Goal: Obtain resource: Obtain resource

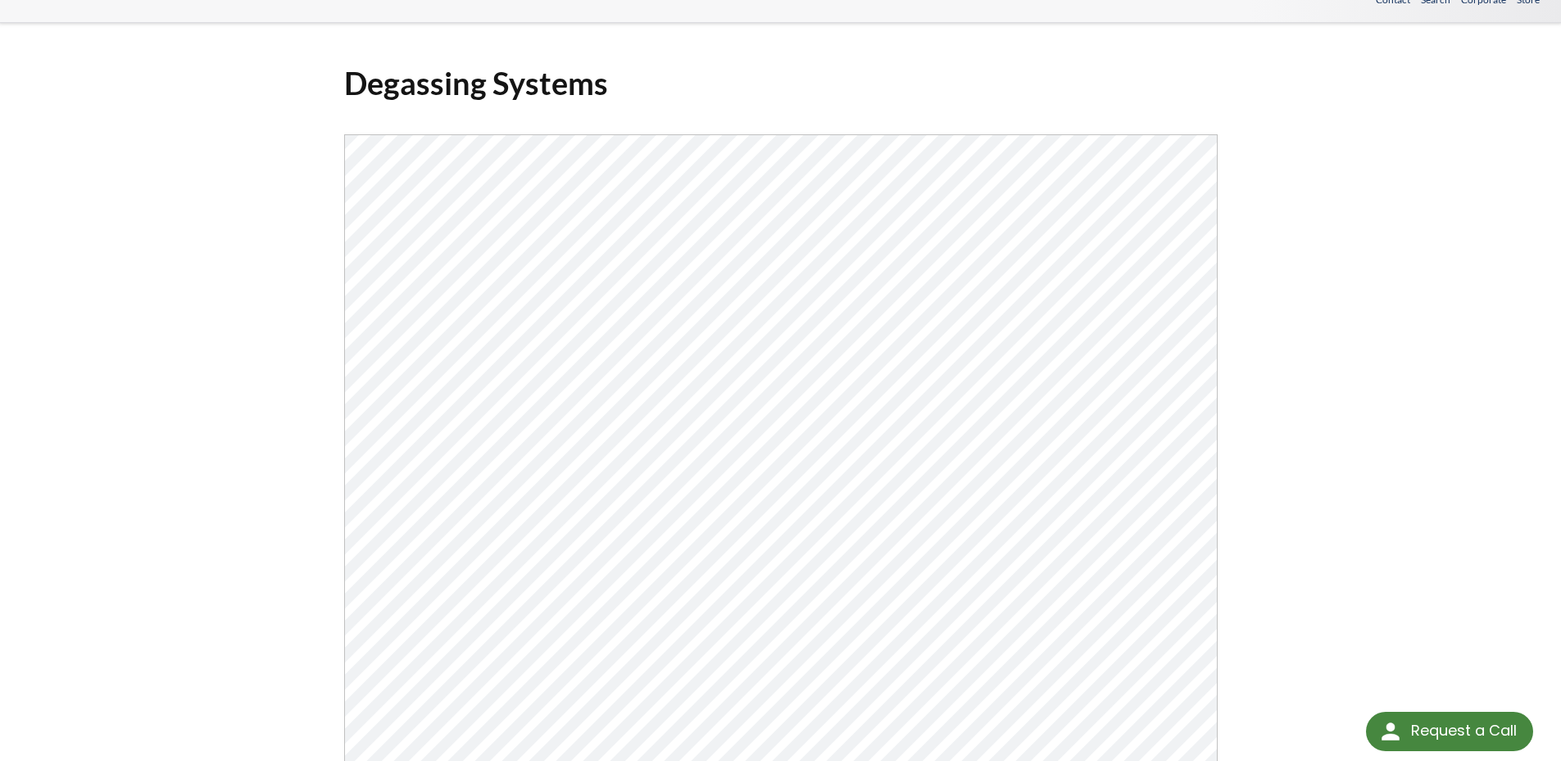
scroll to position [82, 0]
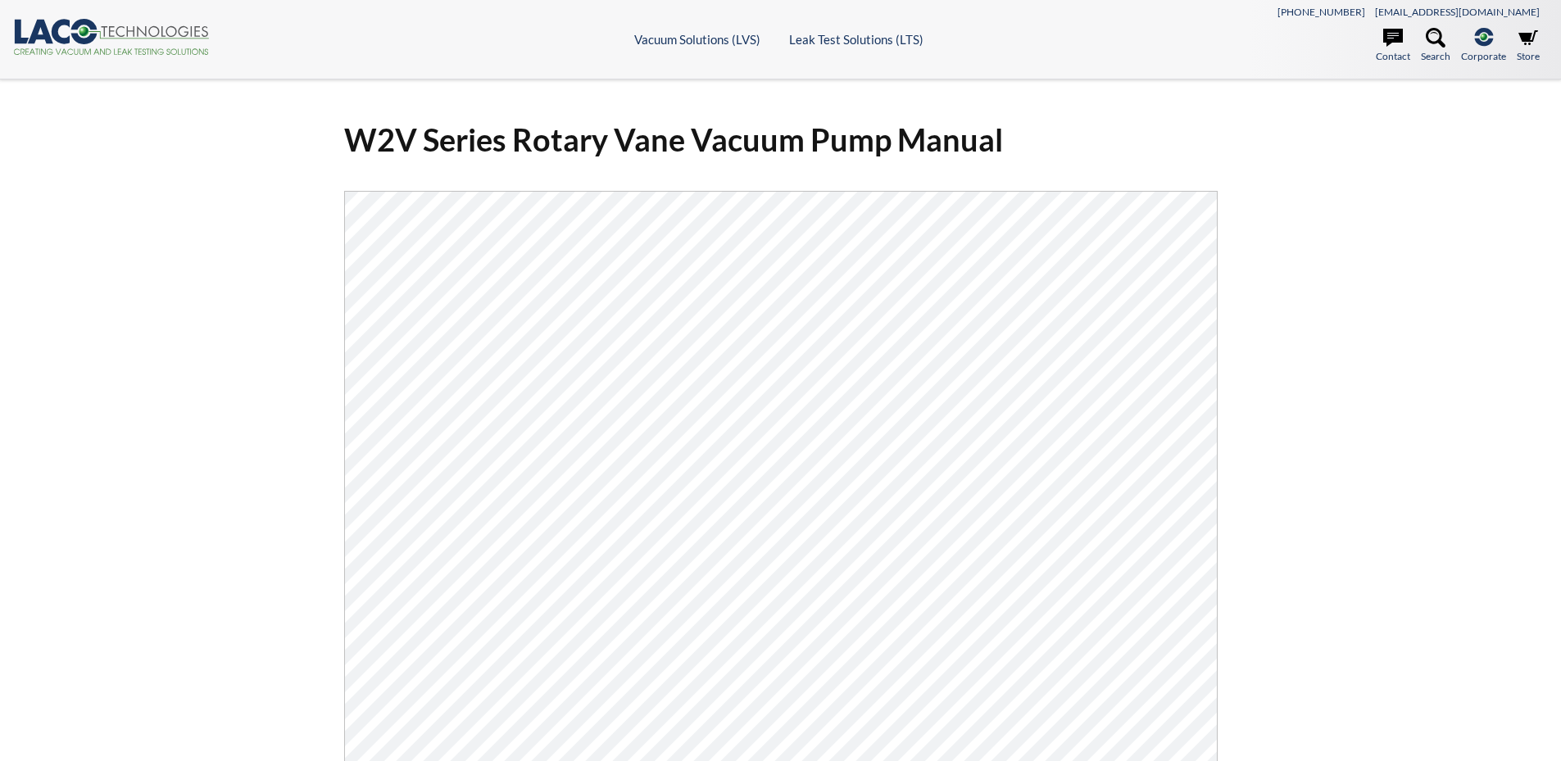
select select "Widget de traduction"
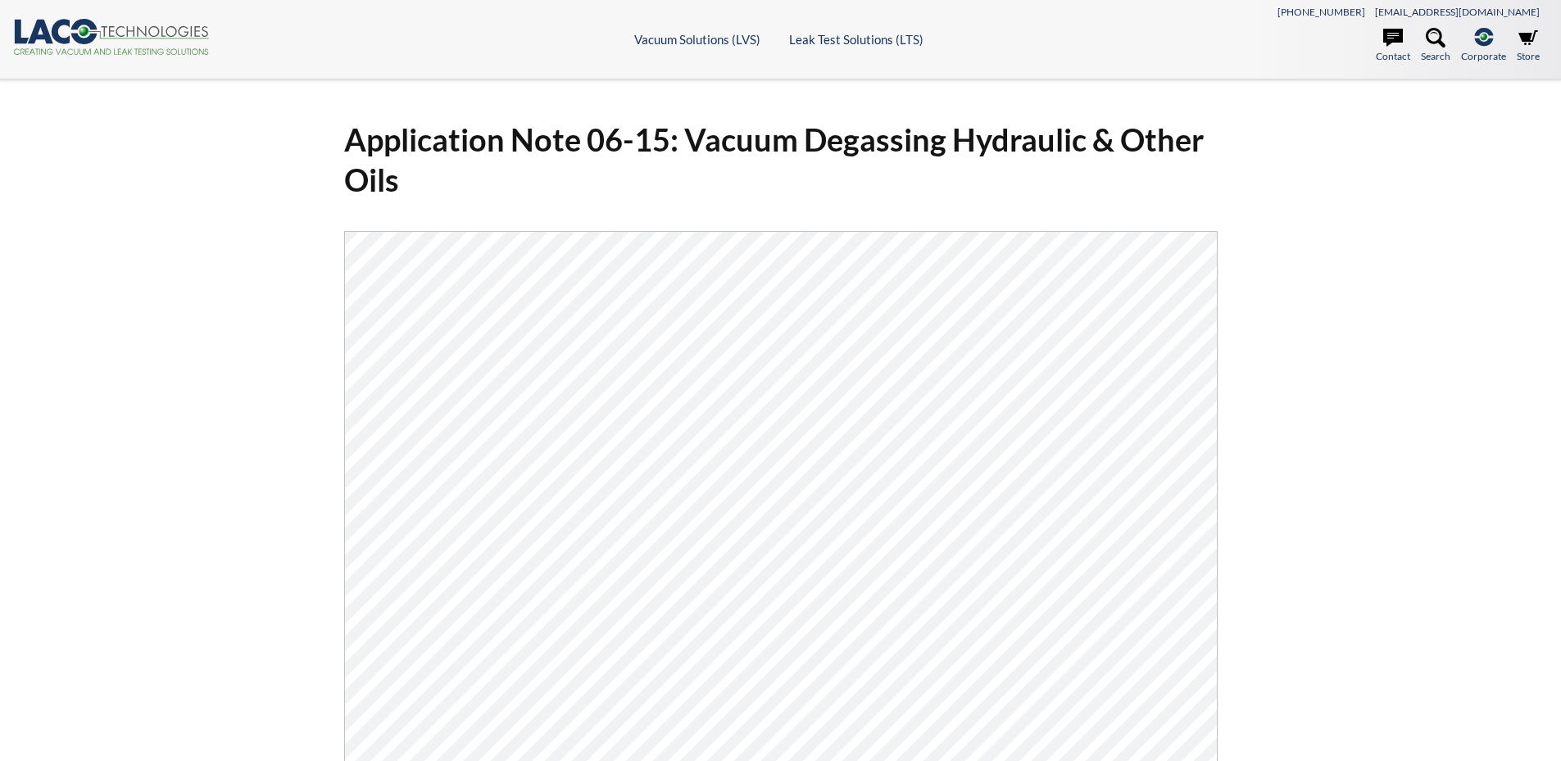
select select "Widget de traduction"
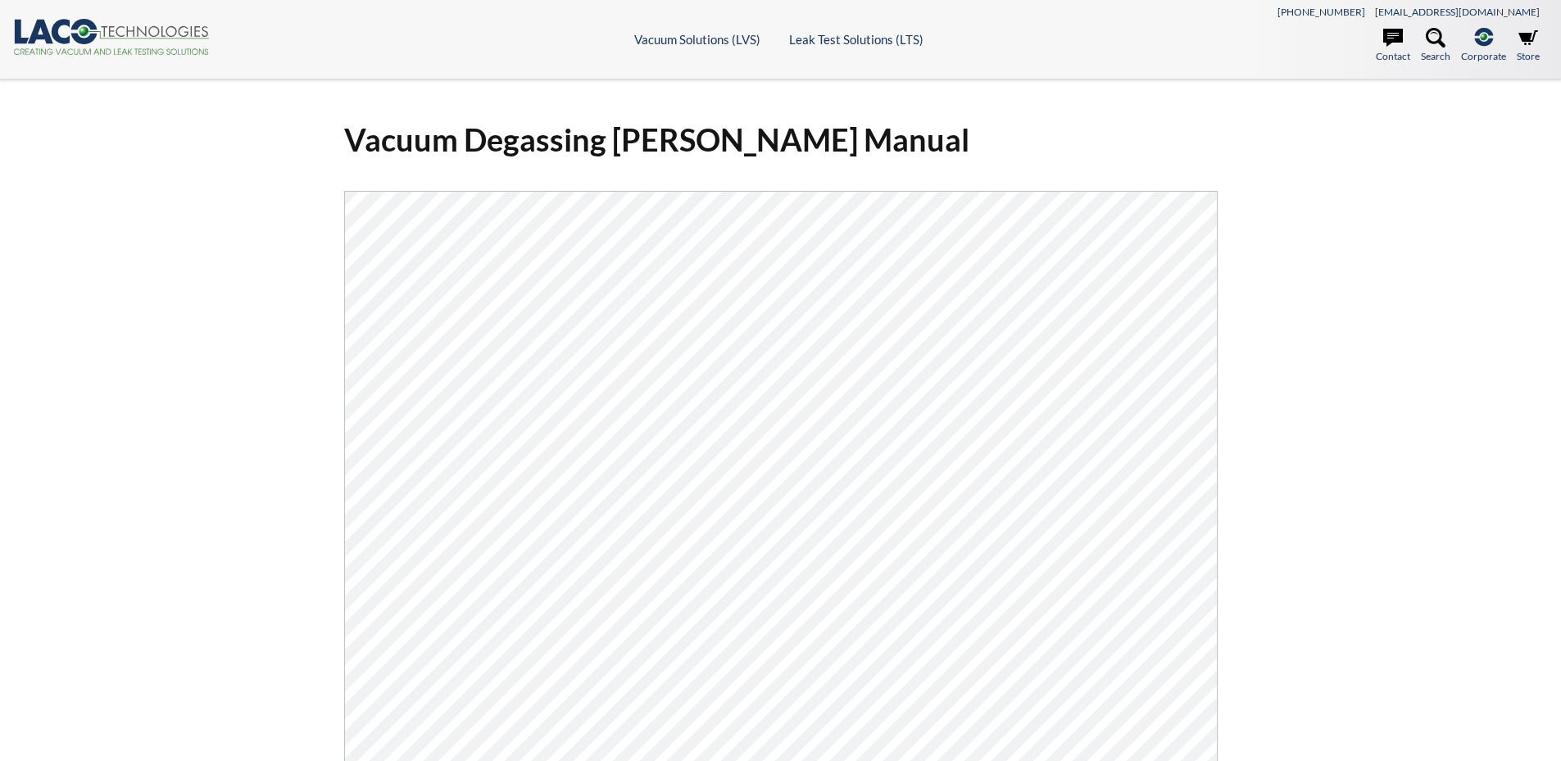
select select "Widget de traduction"
